Goal: Task Accomplishment & Management: Complete application form

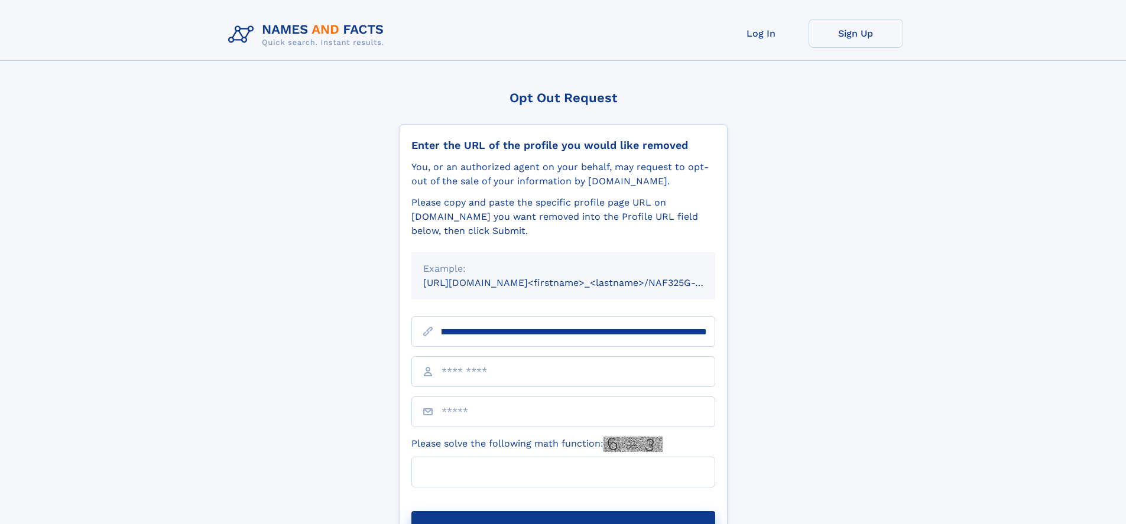
scroll to position [0, 137]
type input "**********"
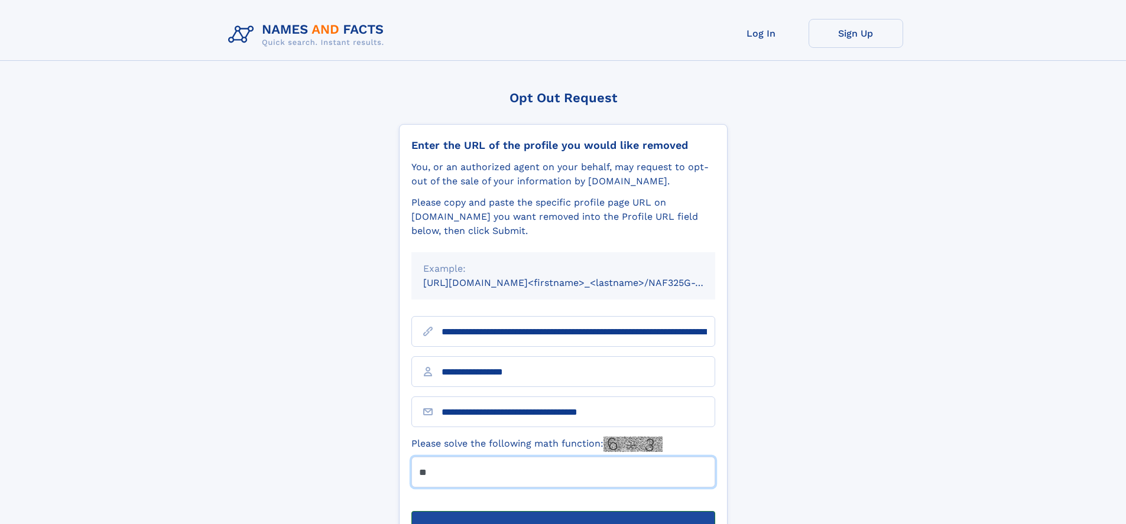
type input "**"
click at [563, 511] on button "Submit Opt Out Request" at bounding box center [563, 530] width 304 height 38
